Goal: Information Seeking & Learning: Learn about a topic

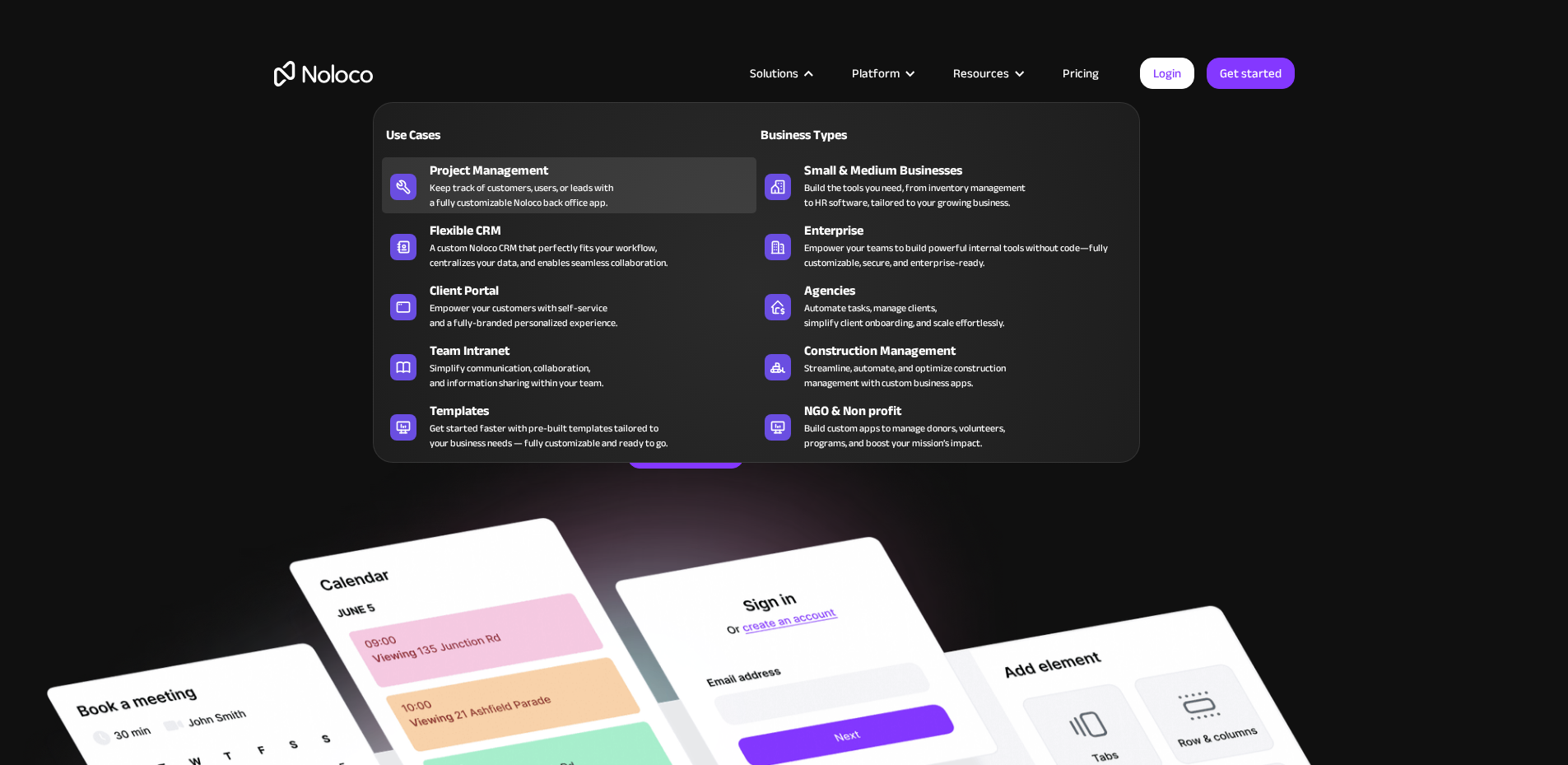
click at [484, 180] on div "Project Management" at bounding box center [596, 170] width 334 height 20
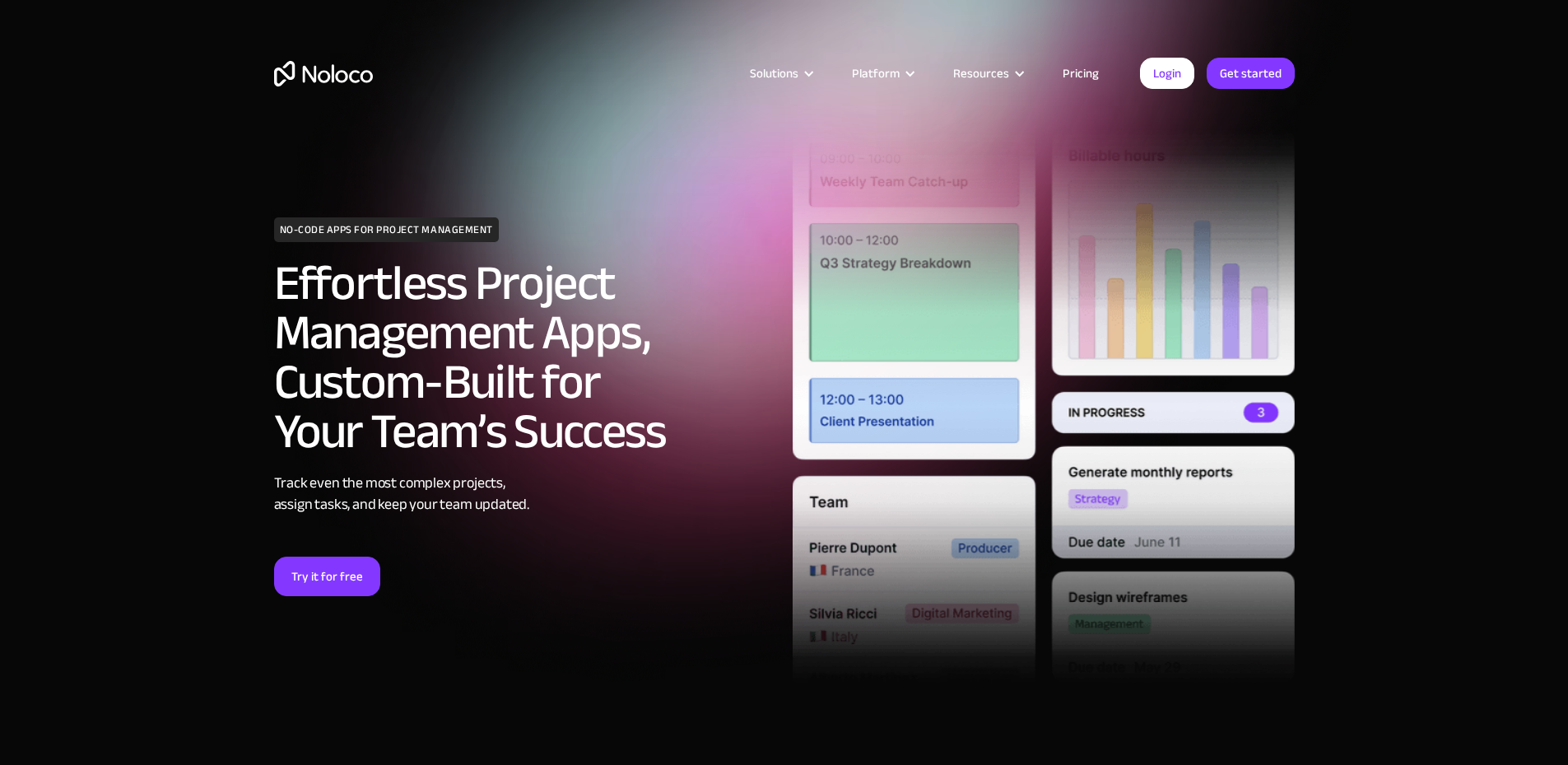
click at [1079, 72] on link "Pricing" at bounding box center [1080, 73] width 77 height 21
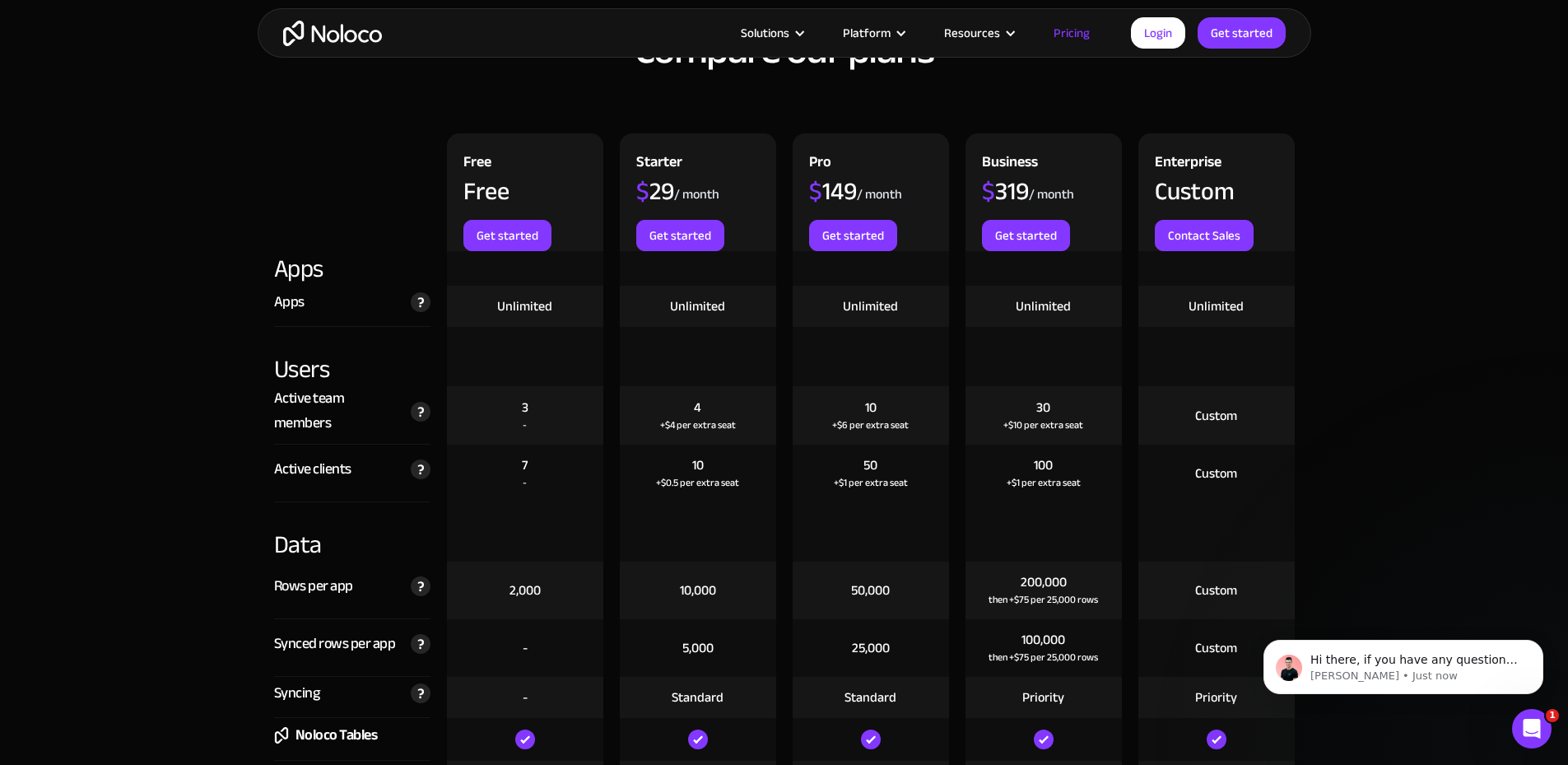
scroll to position [1894, 0]
